Goal: Task Accomplishment & Management: Manage account settings

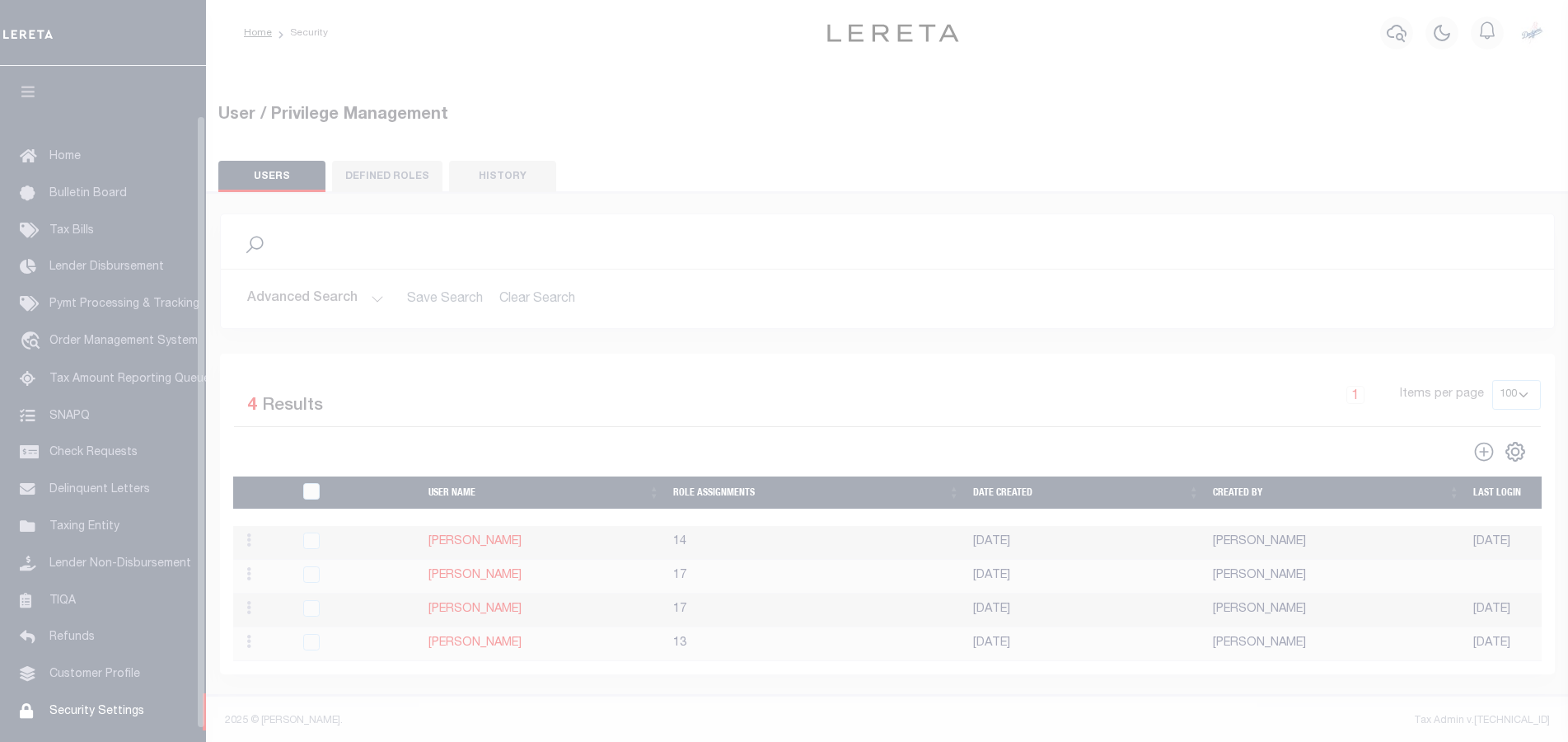
select select "100"
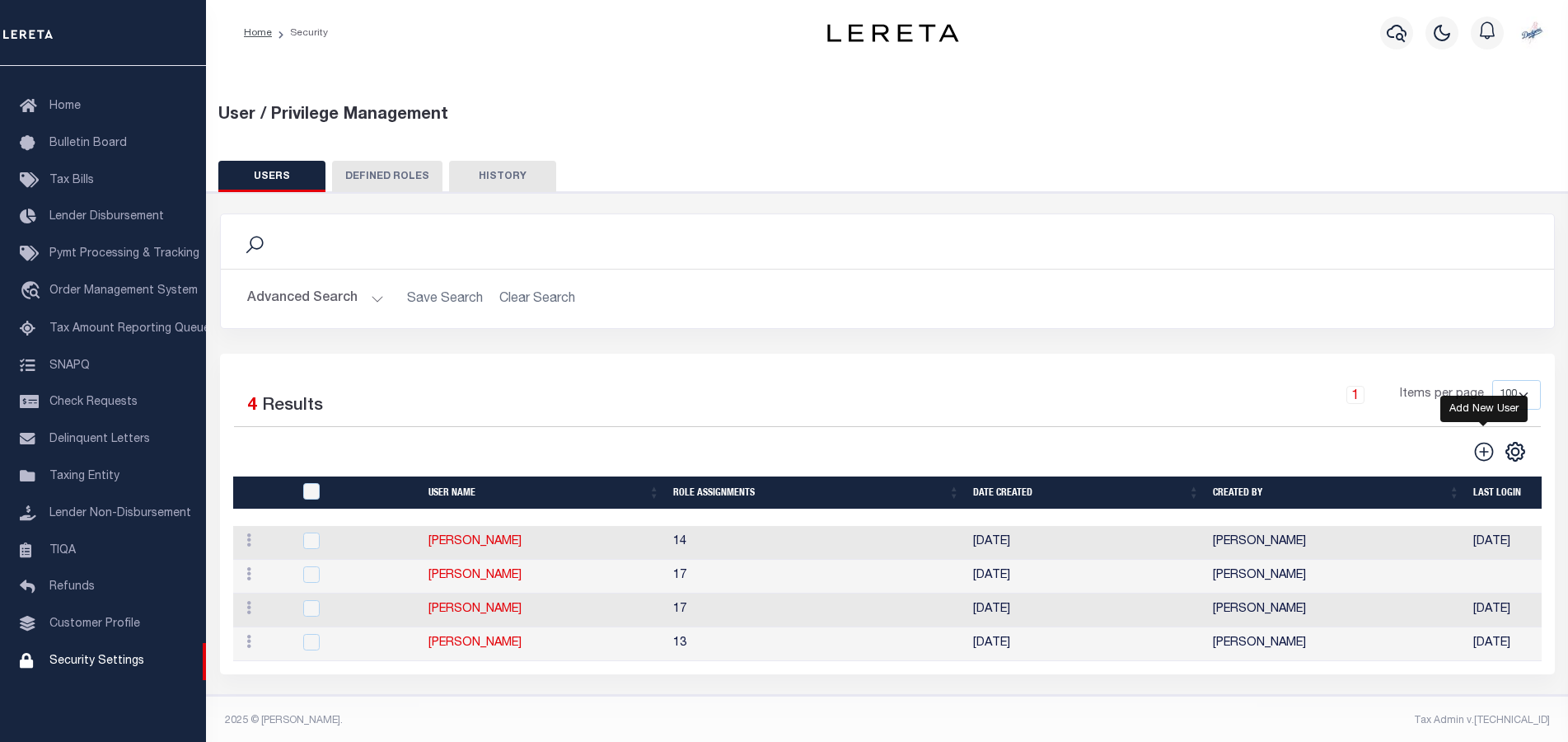
click at [1486, 456] on icon "" at bounding box center [1484, 452] width 21 height 21
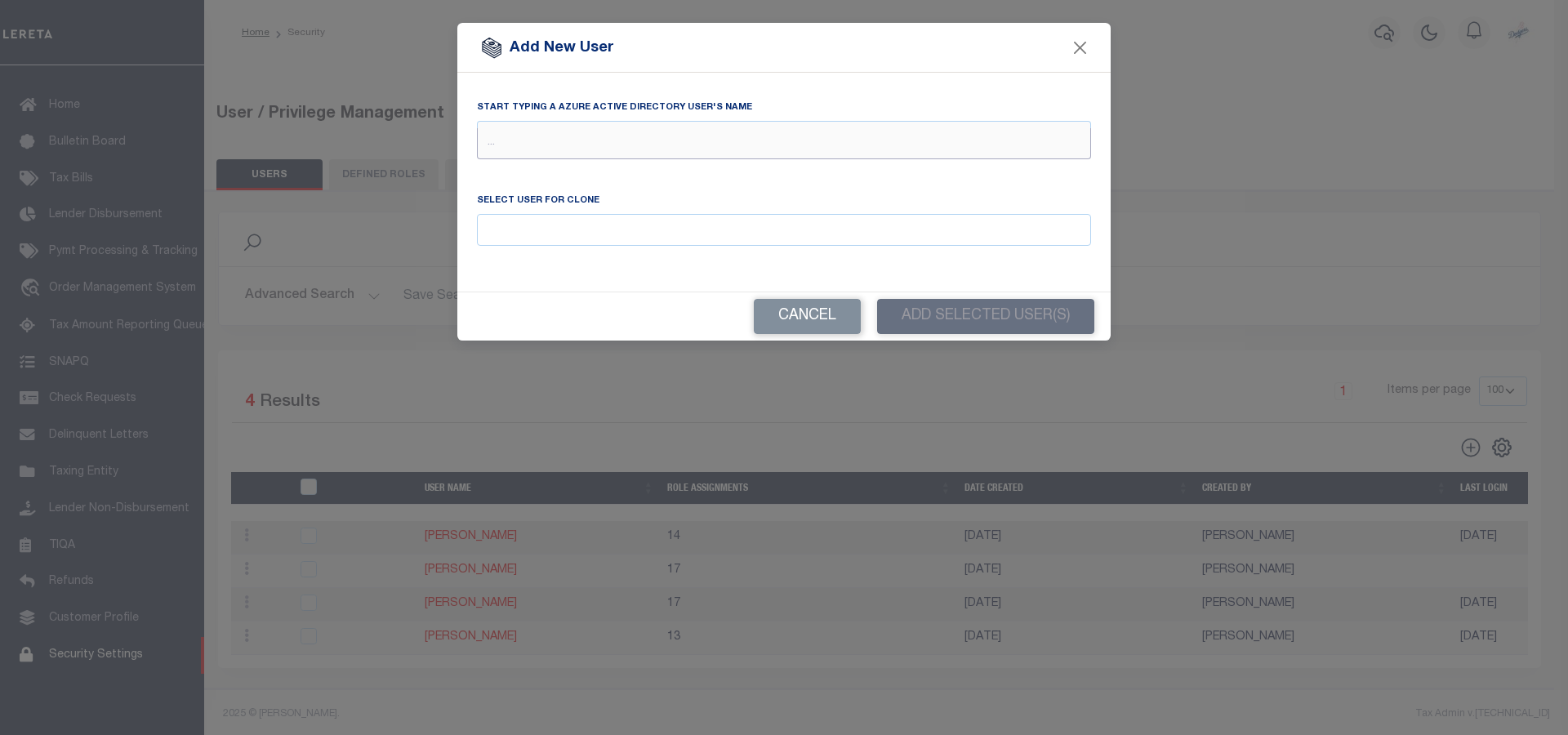
click at [566, 133] on input "text" at bounding box center [784, 144] width 614 height 31
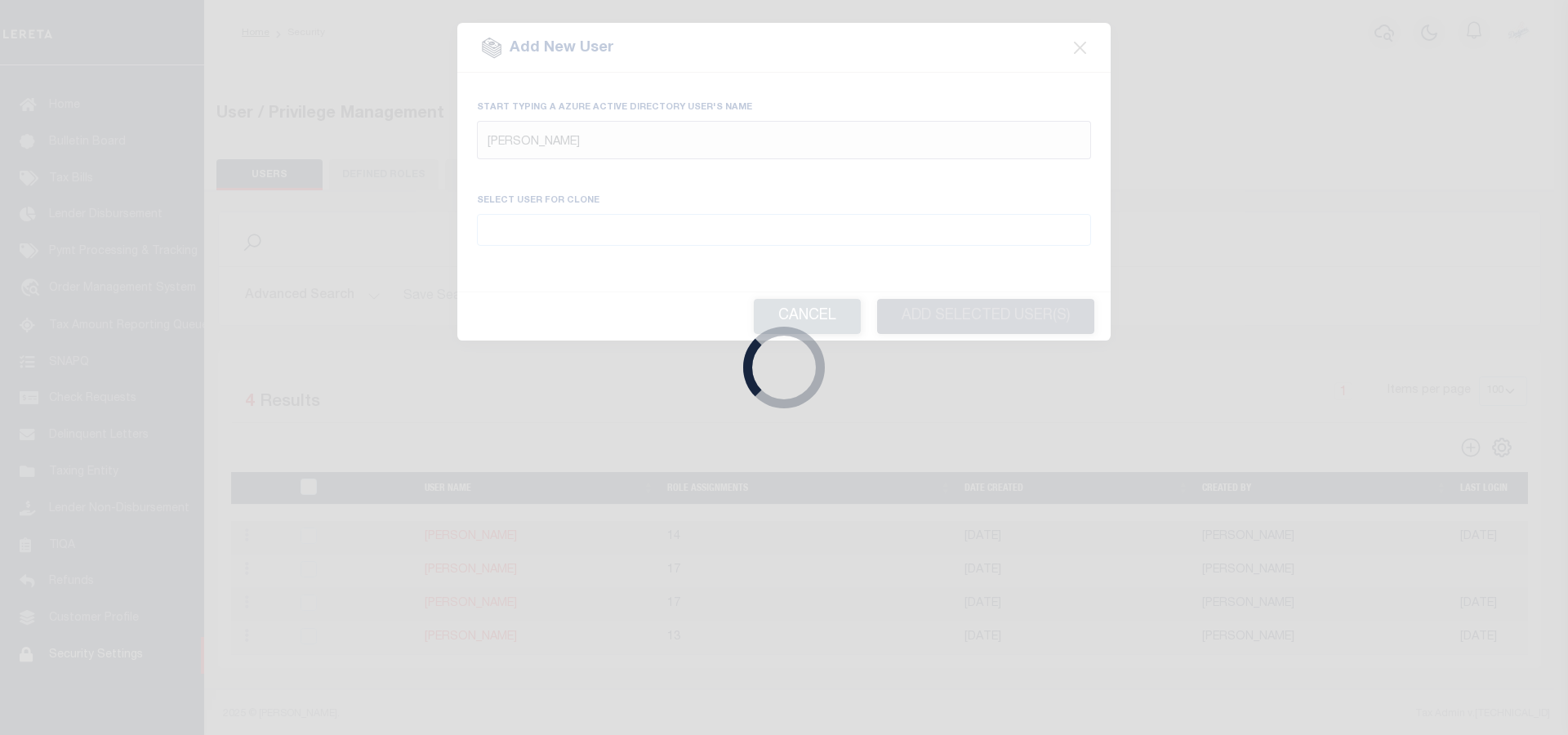
type input "[PERSON_NAME]"
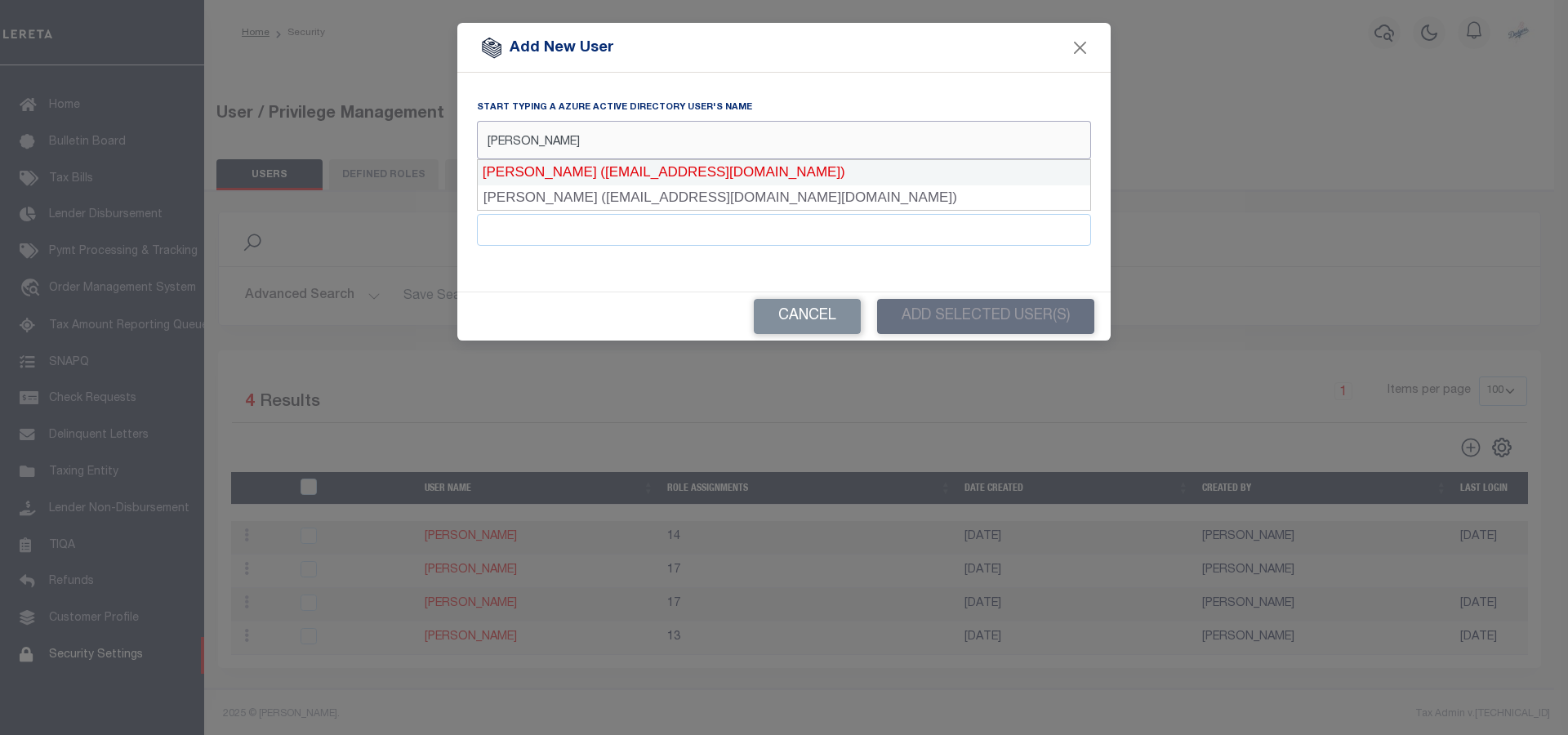
click at [575, 176] on div "[PERSON_NAME] ([EMAIL_ADDRESS][DOMAIN_NAME])" at bounding box center [784, 172] width 614 height 26
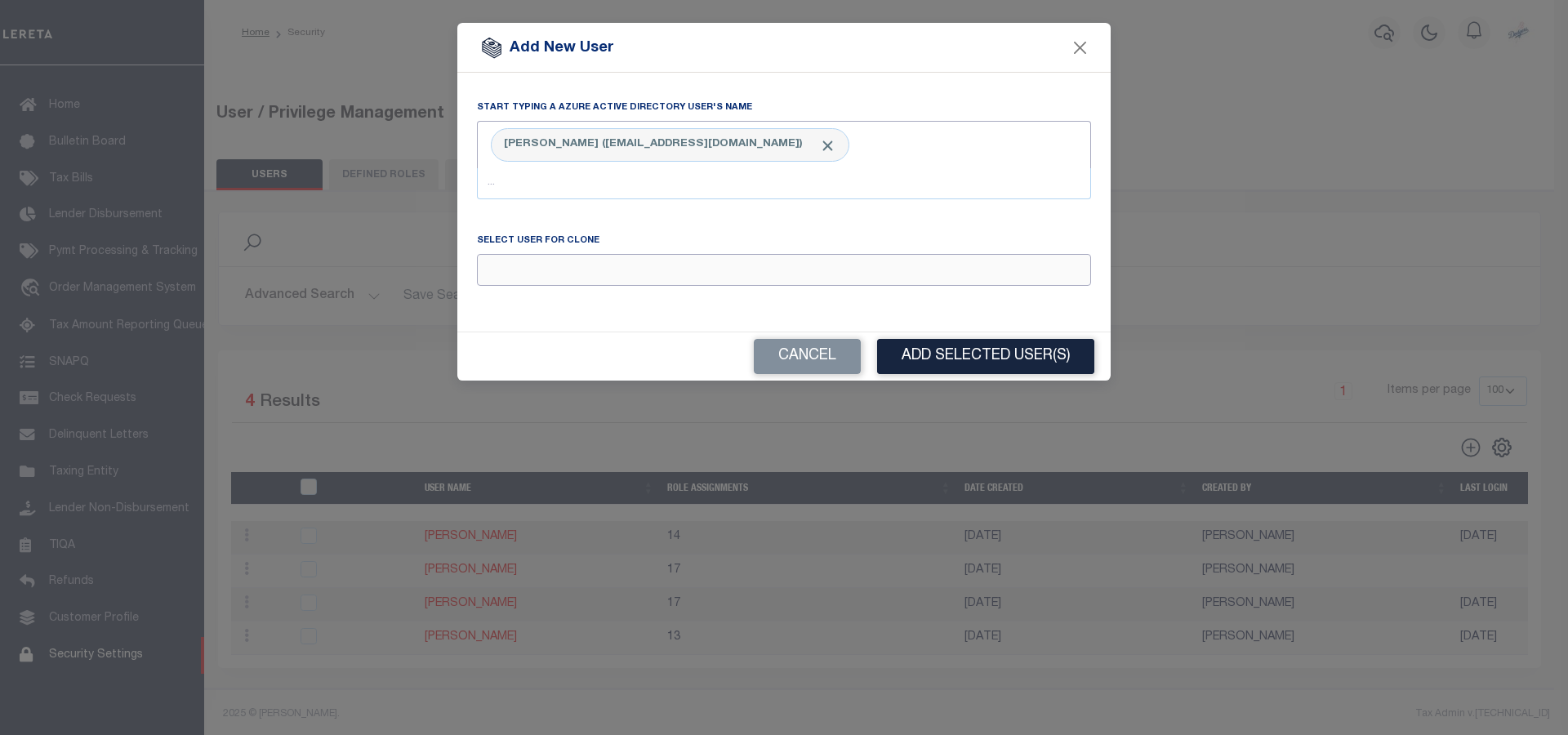
click at [561, 268] on input "Email" at bounding box center [784, 270] width 614 height 31
click at [547, 305] on div "[PERSON_NAME]" at bounding box center [784, 301] width 613 height 26
type input "[PERSON_NAME]"
click at [994, 367] on button "Add Selected User(s)" at bounding box center [986, 357] width 217 height 35
